Goal: Find specific page/section: Find specific page/section

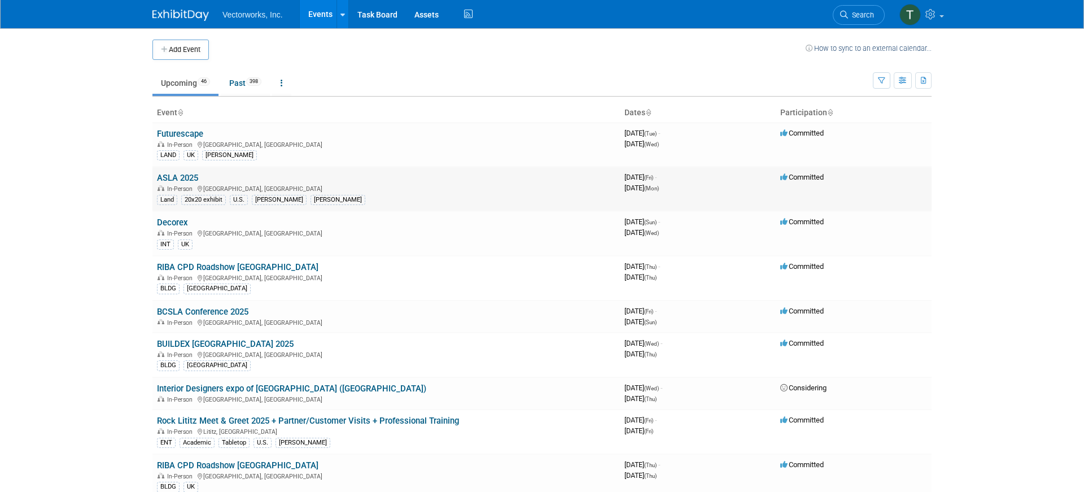
click at [178, 178] on link "ASLA 2025" at bounding box center [177, 178] width 41 height 10
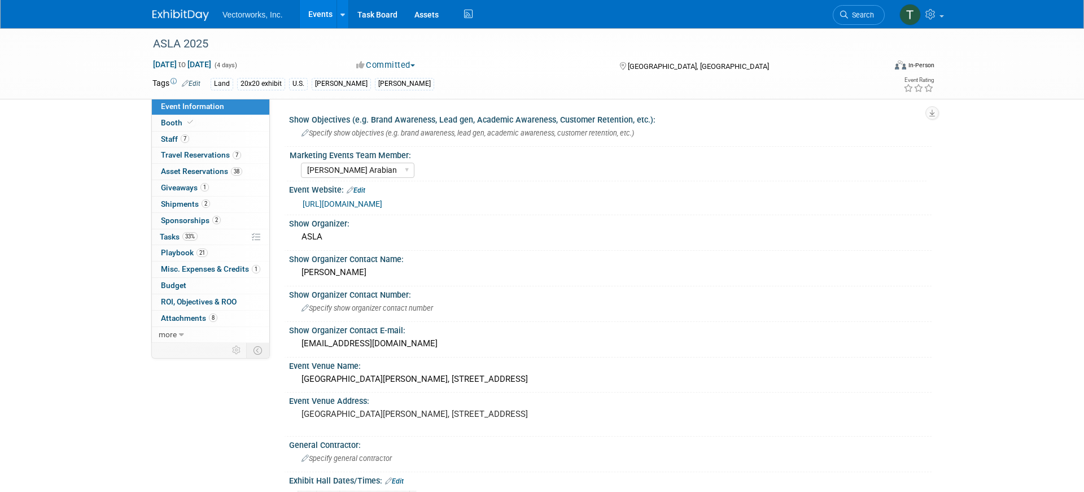
select select "[PERSON_NAME] Arabian"
click at [198, 155] on span "Travel Reservations 7" at bounding box center [201, 154] width 80 height 9
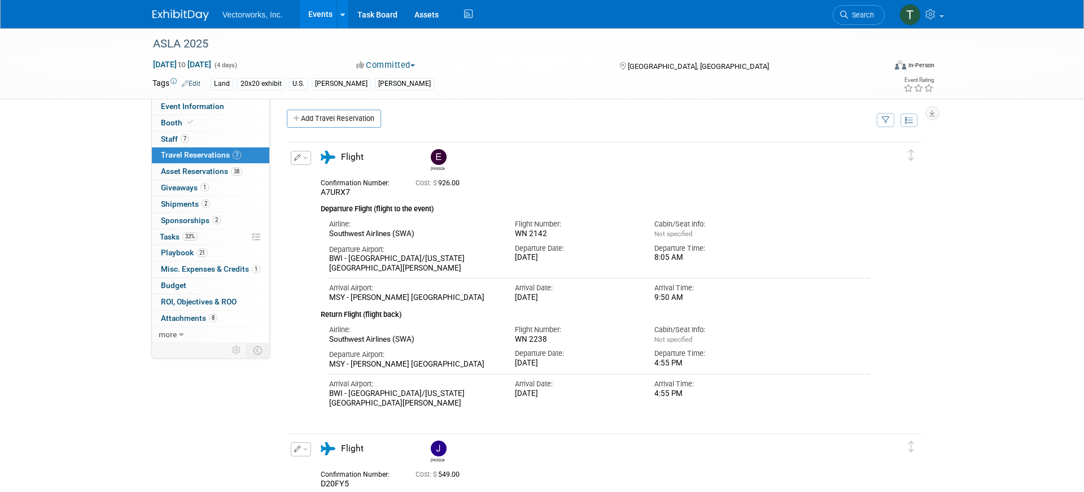
scroll to position [6, 0]
click at [233, 139] on link "7 Staff 7" at bounding box center [210, 140] width 117 height 16
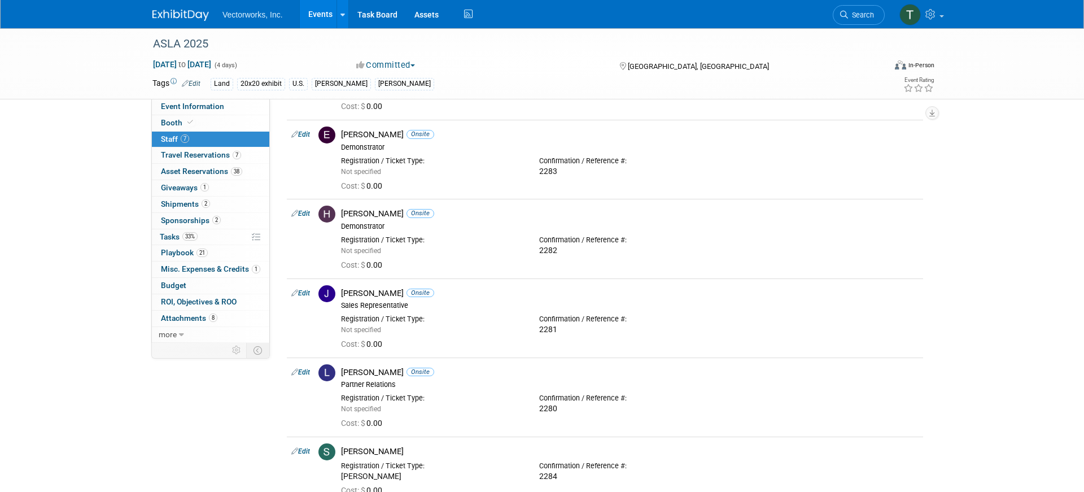
scroll to position [0, 0]
